Goal: Navigation & Orientation: Find specific page/section

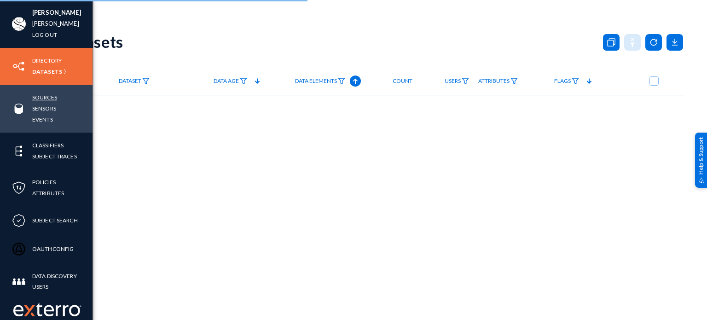
click at [48, 95] on link "Sources" at bounding box center [44, 97] width 25 height 11
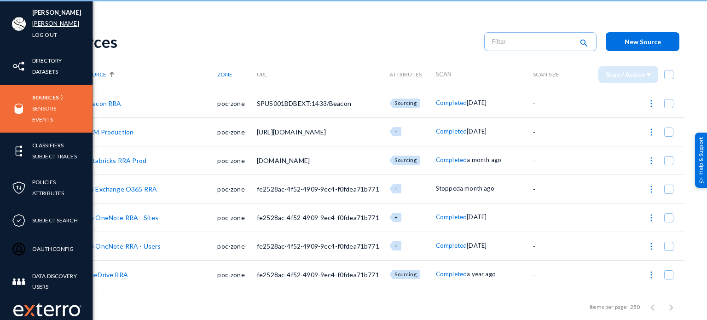
click at [39, 23] on link "russel" at bounding box center [55, 23] width 47 height 11
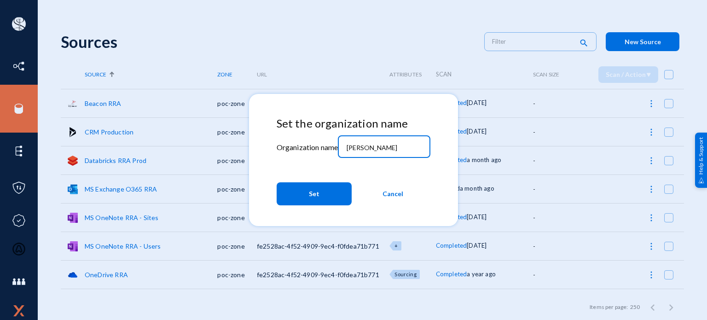
click at [373, 146] on input "russel" at bounding box center [386, 148] width 79 height 8
type input "bhm"
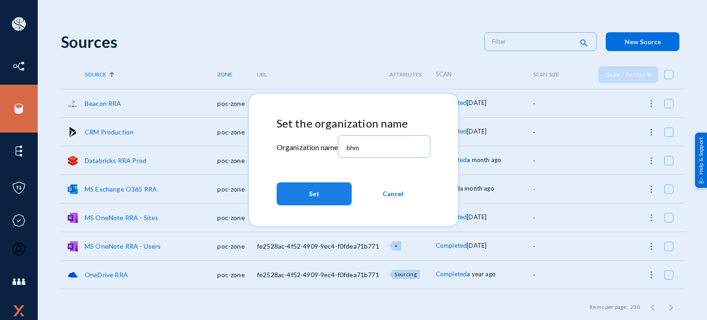
click at [328, 198] on button "Set" at bounding box center [314, 193] width 75 height 23
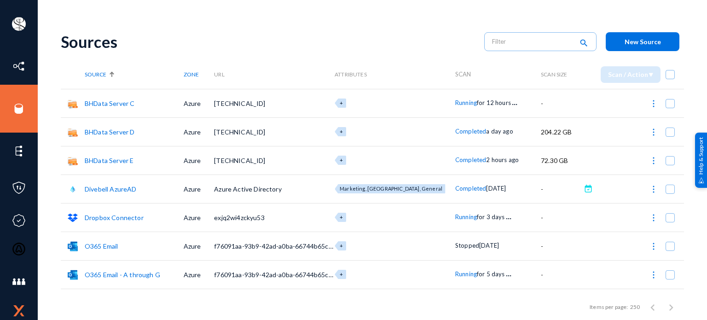
click at [311, 21] on div "[PERSON_NAME] bhm Log out Directory Datasets Sources Sensors Events Classifiers…" at bounding box center [353, 160] width 707 height 320
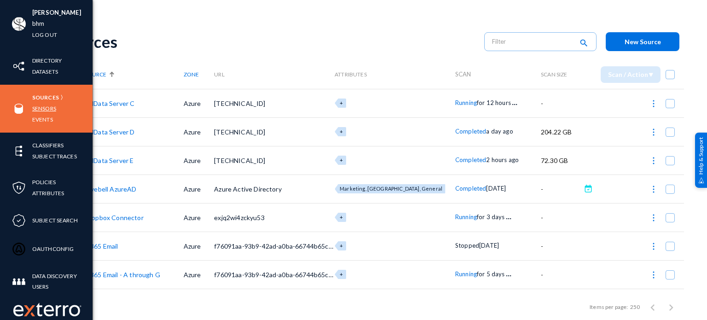
click at [44, 110] on link "Sensors" at bounding box center [44, 108] width 24 height 11
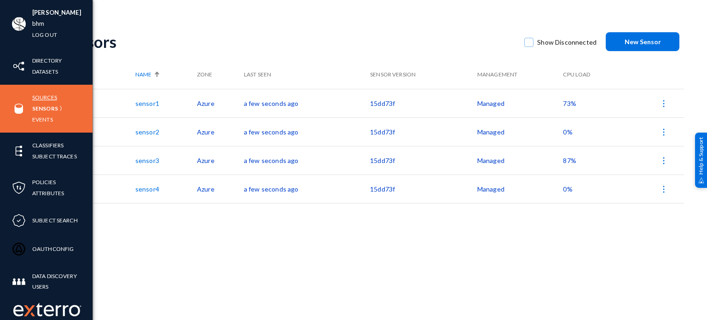
click at [49, 95] on link "Sources" at bounding box center [44, 97] width 25 height 11
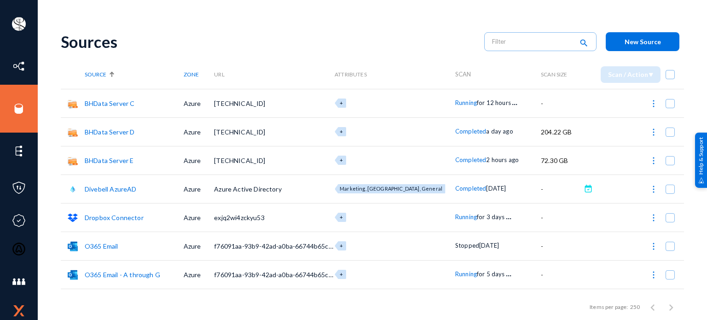
click at [418, 42] on div "Sources" at bounding box center [268, 41] width 414 height 19
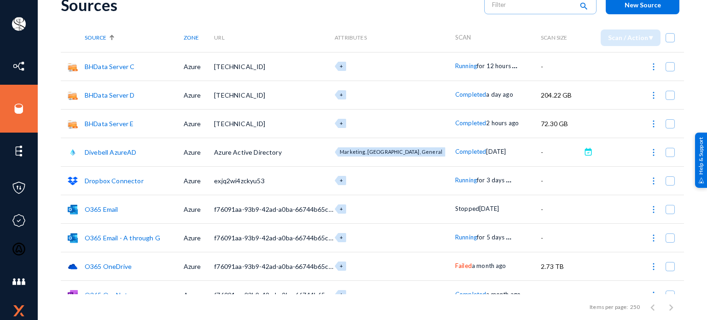
scroll to position [37, 0]
